Goal: Information Seeking & Learning: Find specific fact

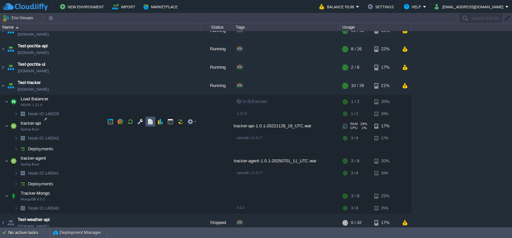
click at [151, 121] on button "button" at bounding box center [150, 122] width 6 height 6
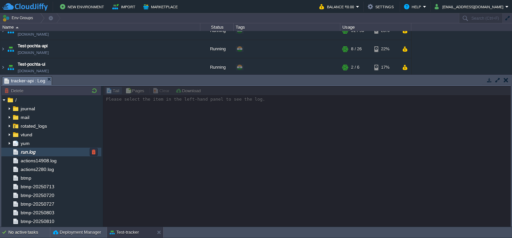
click at [53, 151] on div "run.log" at bounding box center [51, 152] width 100 height 9
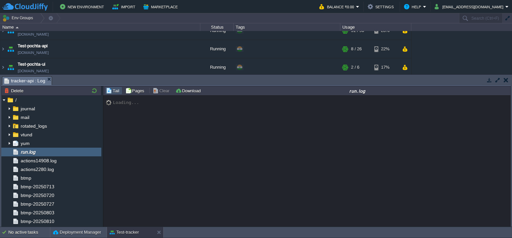
click at [174, 167] on div "Loading..." at bounding box center [306, 162] width 407 height 132
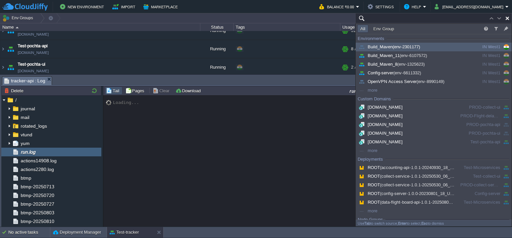
type input "Search (Ctrl+F)"
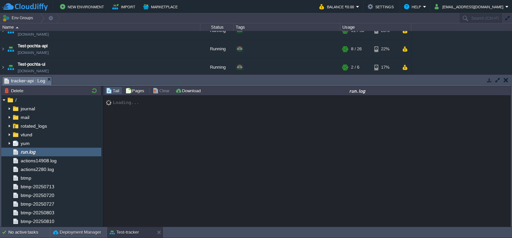
click at [163, 134] on div "Loading..." at bounding box center [306, 162] width 407 height 132
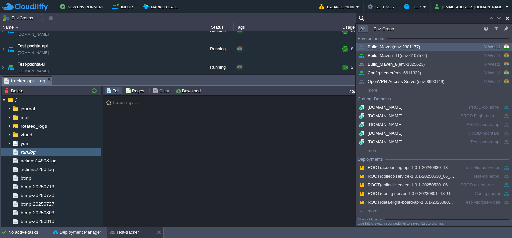
type input "Search (Ctrl+F)"
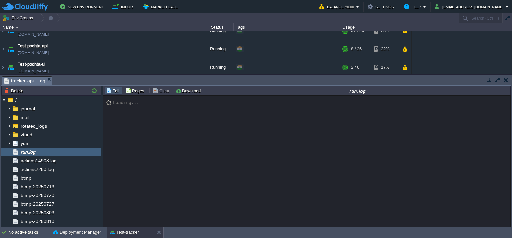
click at [163, 134] on div "Loading..." at bounding box center [306, 162] width 407 height 132
type input "Search (Ctrl+F)"
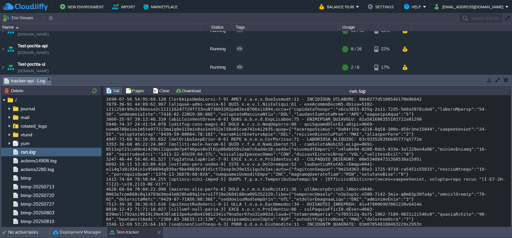
scroll to position [9205, 0]
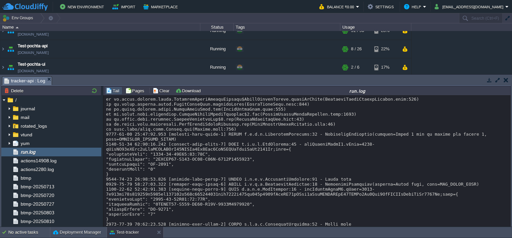
scroll to position [7993, 0]
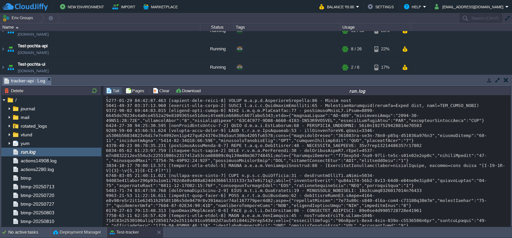
drag, startPoint x: 107, startPoint y: 185, endPoint x: 112, endPoint y: 167, distance: 18.7
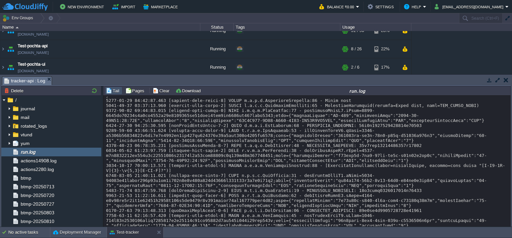
drag, startPoint x: 111, startPoint y: 185, endPoint x: 106, endPoint y: 164, distance: 21.8
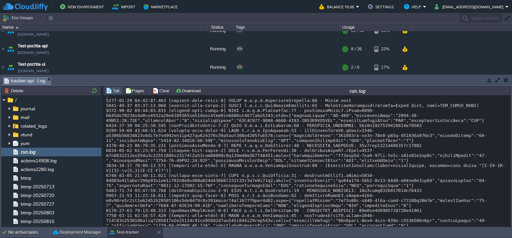
drag, startPoint x: 106, startPoint y: 161, endPoint x: 112, endPoint y: 171, distance: 12.1
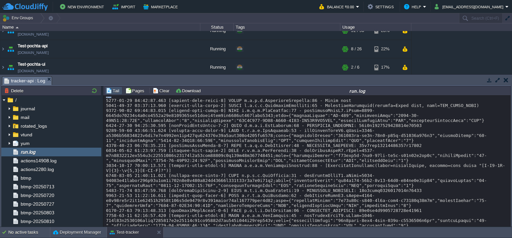
drag, startPoint x: 108, startPoint y: 191, endPoint x: 272, endPoint y: 168, distance: 166.2
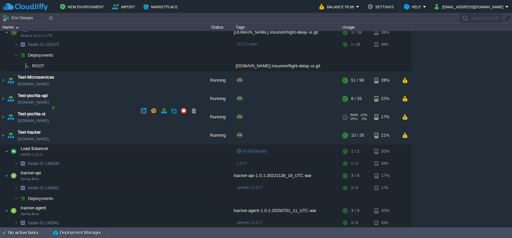
scroll to position [795, 0]
click at [3, 76] on img at bounding box center [2, 80] width 5 height 18
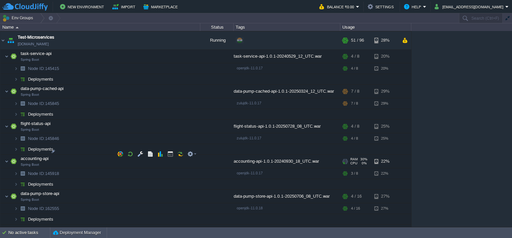
scroll to position [834, 0]
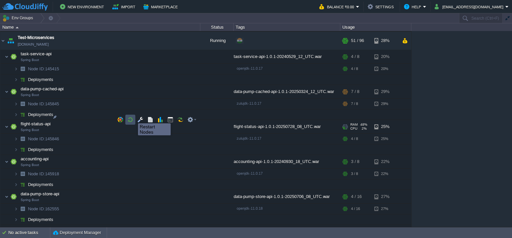
click at [133, 117] on button "button" at bounding box center [130, 120] width 6 height 6
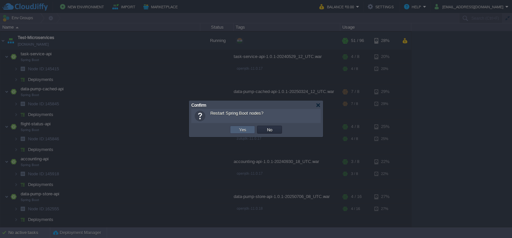
click at [235, 130] on td "Yes" at bounding box center [242, 130] width 25 height 8
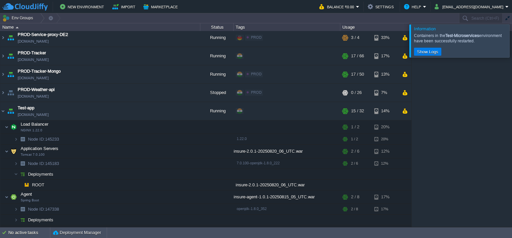
scroll to position [149, 0]
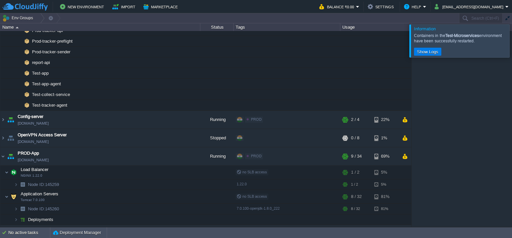
click at [511, 41] on div at bounding box center [520, 40] width 0 height 33
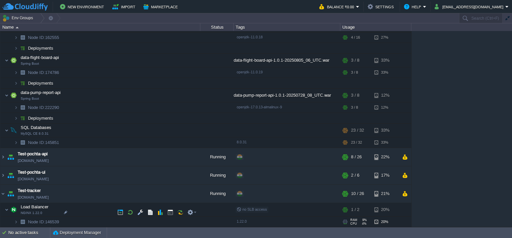
scroll to position [1106, 0]
